Goal: Task Accomplishment & Management: Use online tool/utility

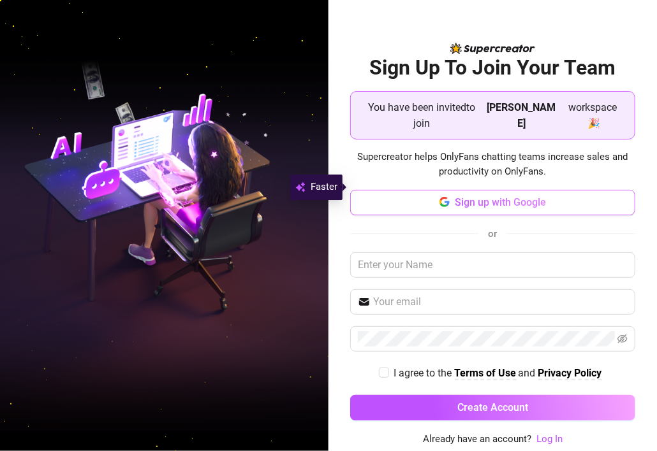
click at [473, 196] on span "Sign up with Google" at bounding box center [500, 202] width 91 height 12
click at [439, 197] on icon "button" at bounding box center [444, 202] width 10 height 10
